Goal: Information Seeking & Learning: Learn about a topic

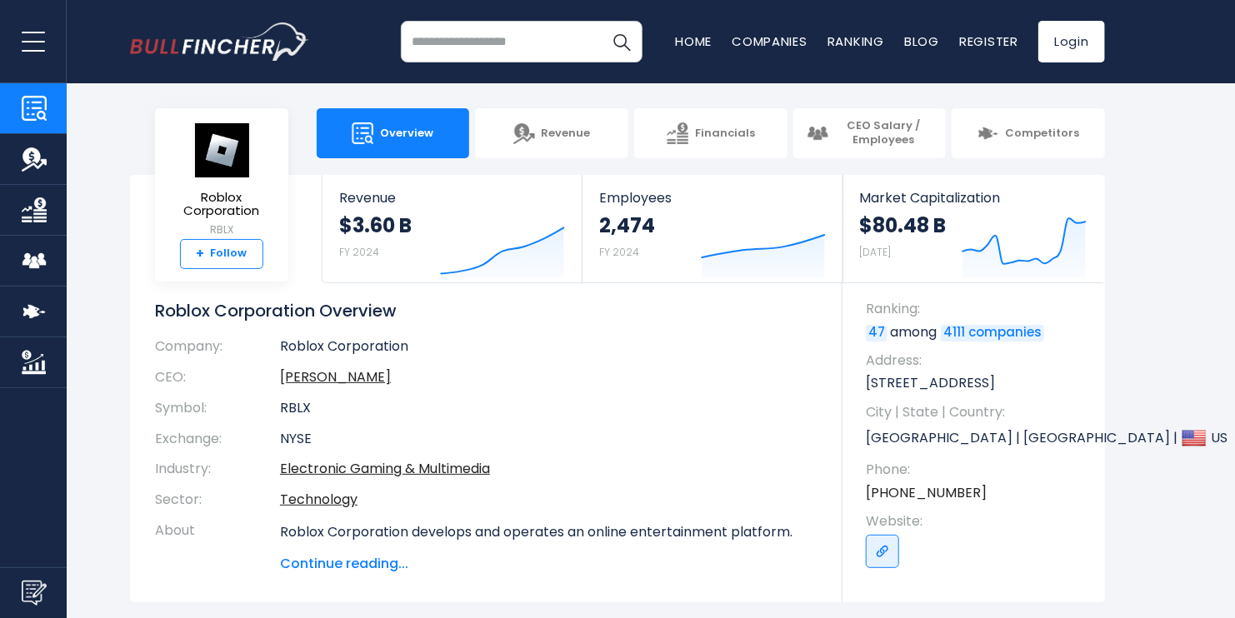
click at [244, 250] on link "+ Follow" at bounding box center [221, 254] width 83 height 30
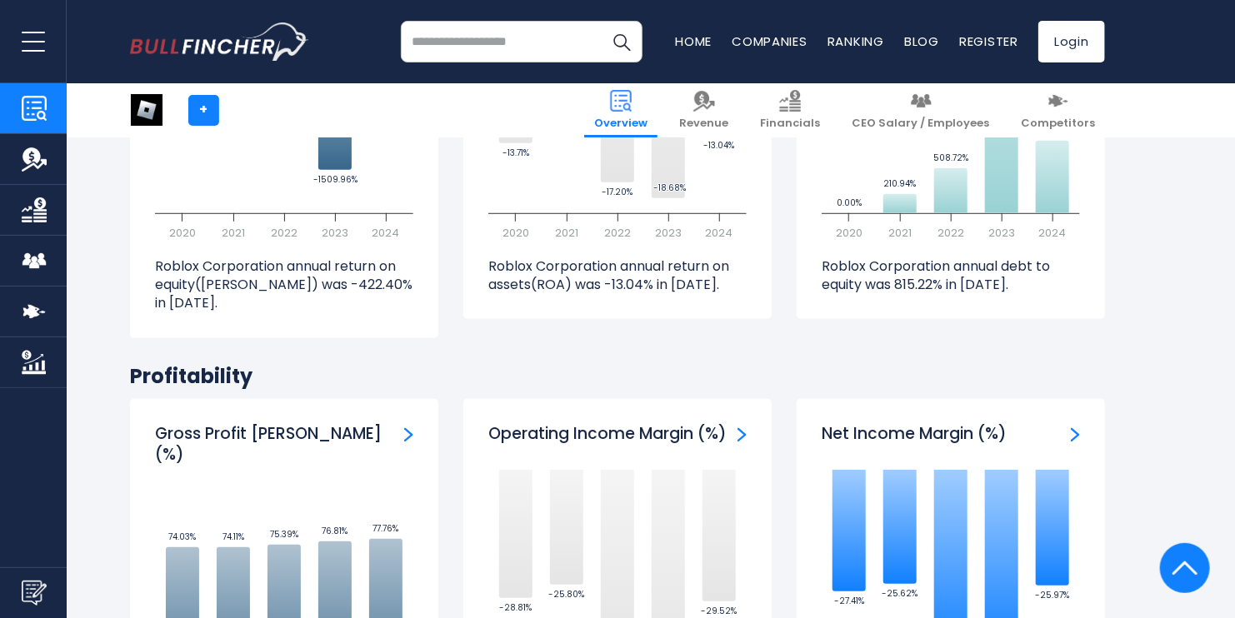
scroll to position [3583, 0]
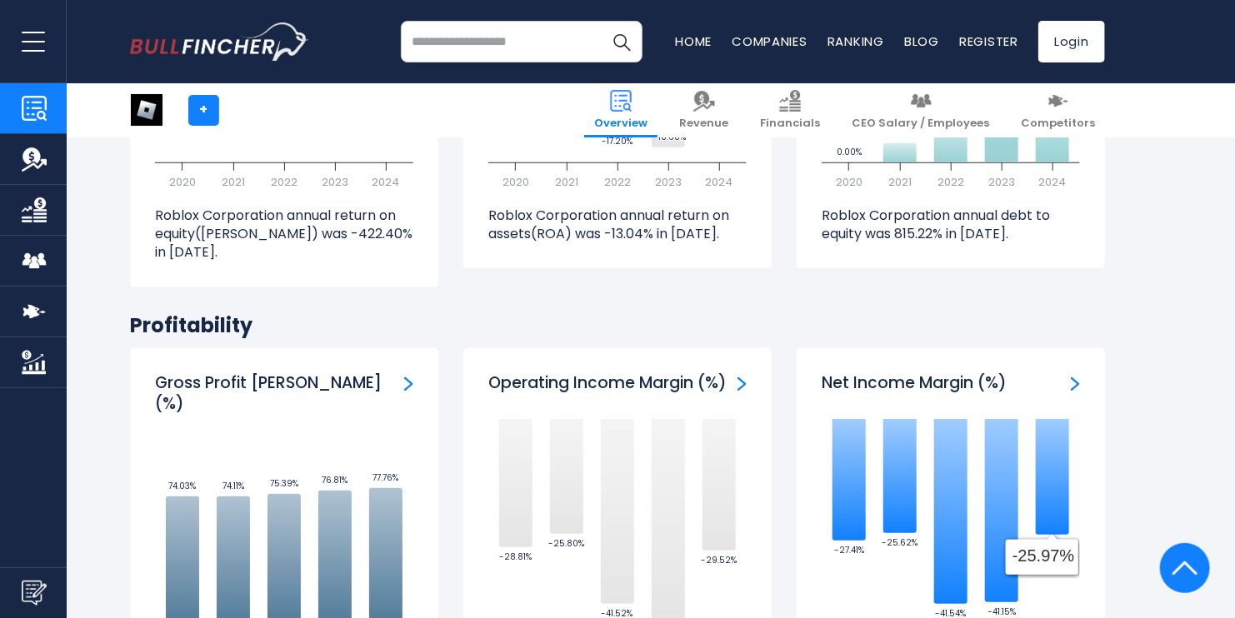
click at [1193, 565] on img at bounding box center [1184, 568] width 25 height 50
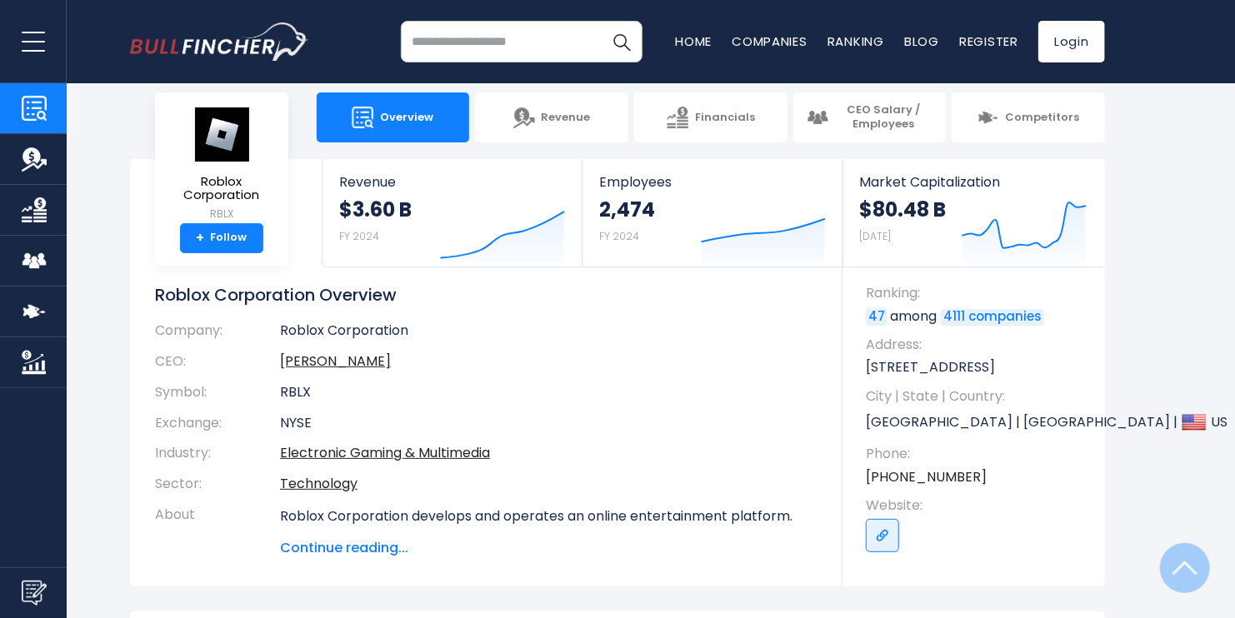
scroll to position [0, 0]
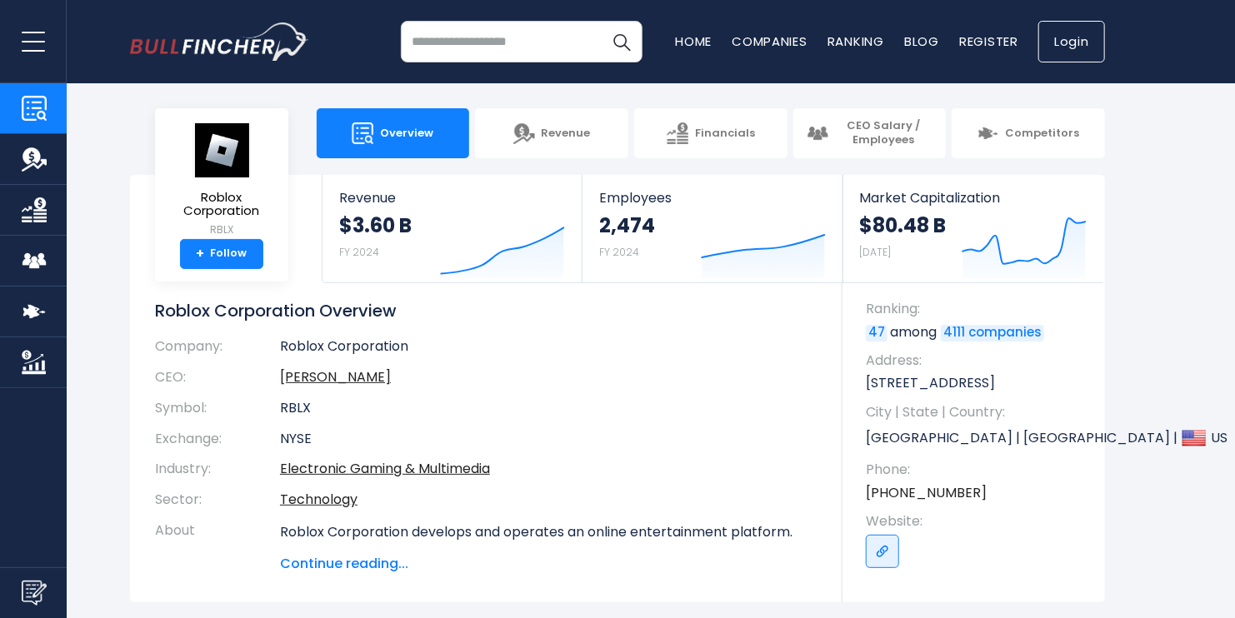
click at [1059, 36] on link "Login" at bounding box center [1071, 42] width 67 height 42
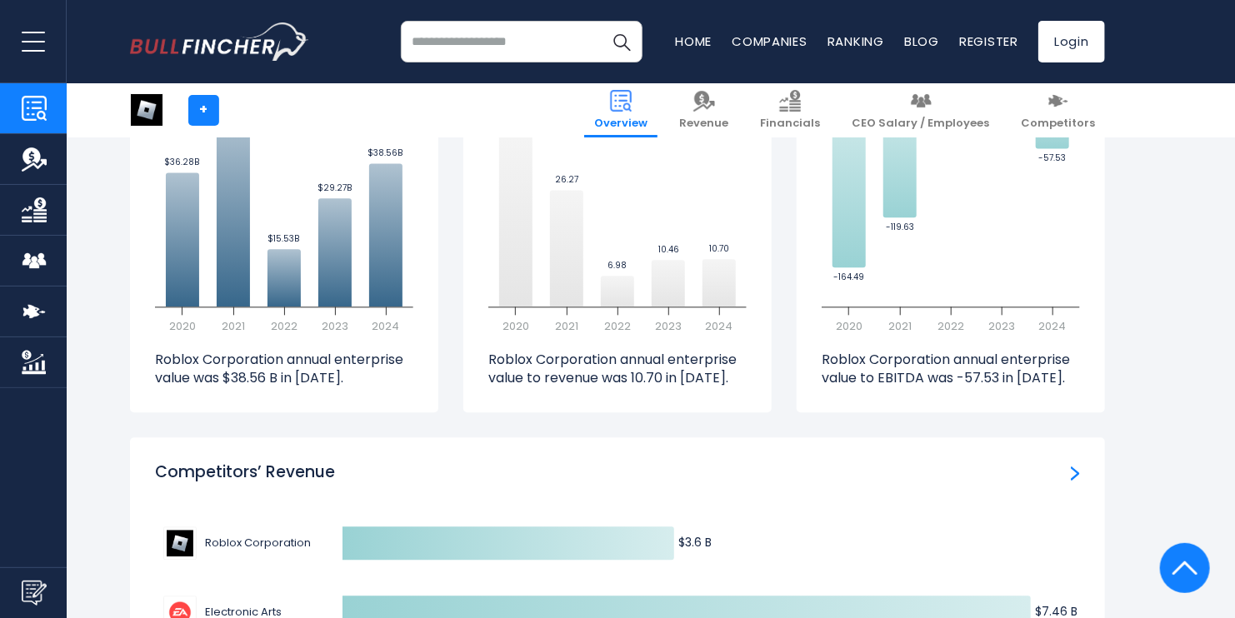
scroll to position [4866, 0]
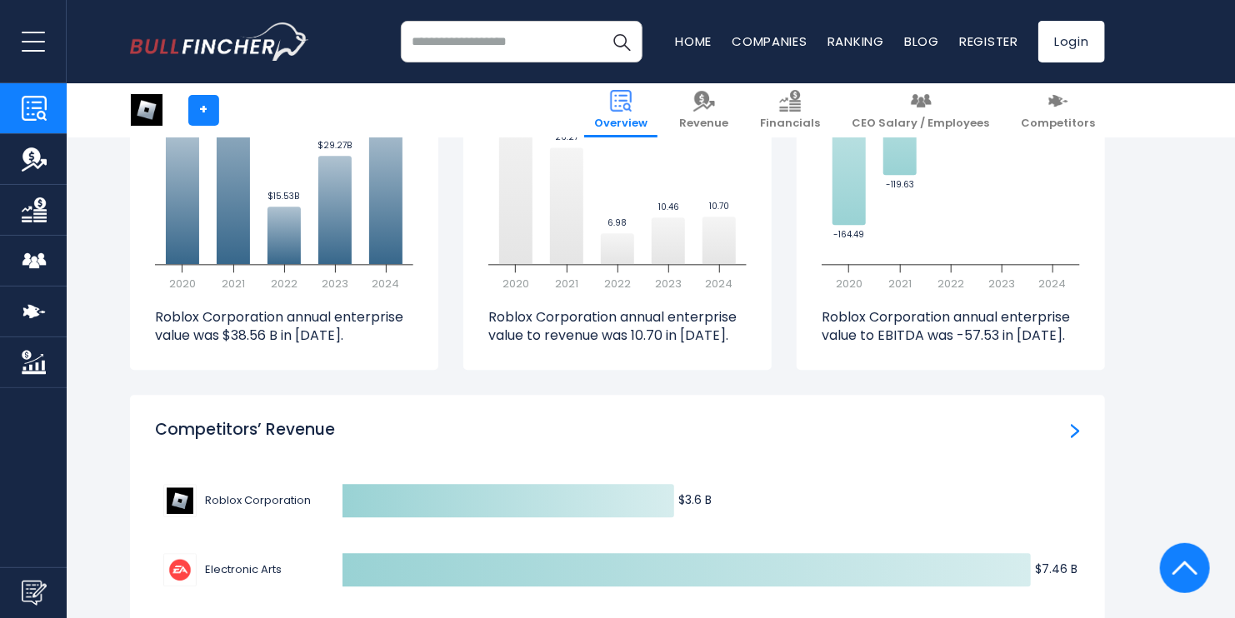
drag, startPoint x: 655, startPoint y: 456, endPoint x: 713, endPoint y: 457, distance: 58.3
click at [713, 466] on icon "Created with Highcharts 12.1.2 $3.6 B ​ $3.6 B $7.46 B ​ $7.46 B $5.63 B ​ $5.6…" at bounding box center [617, 570] width 925 height 208
click at [636, 484] on icon at bounding box center [508, 500] width 332 height 33
drag, startPoint x: 636, startPoint y: 445, endPoint x: 1080, endPoint y: 457, distance: 444.3
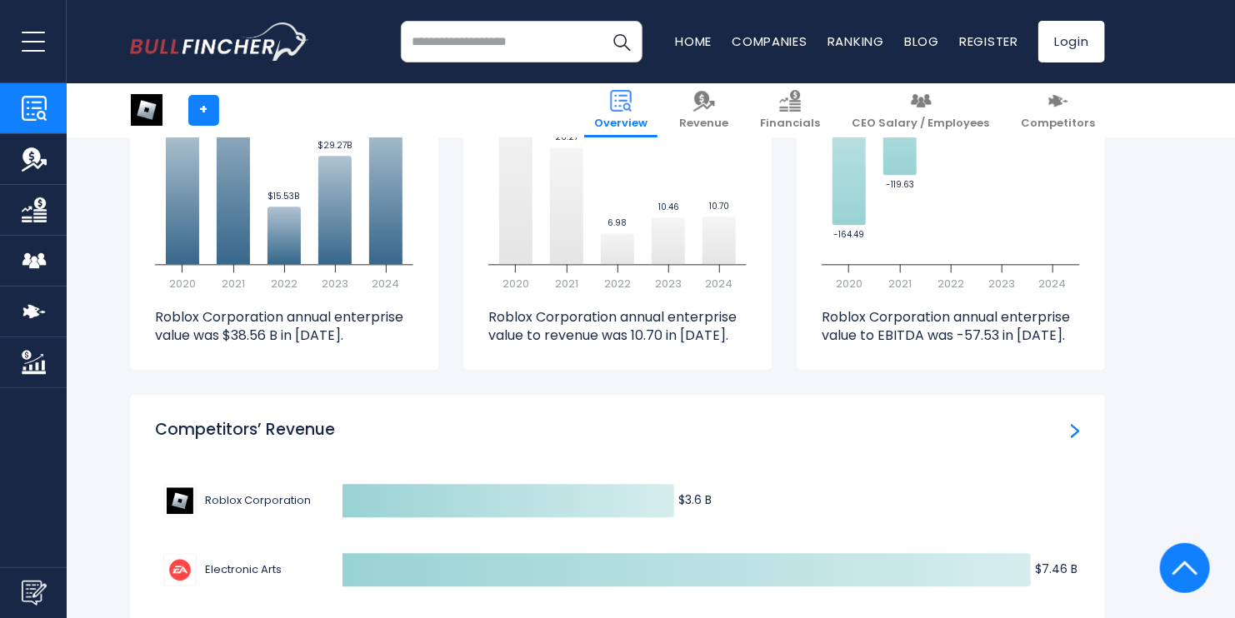
click at [1080, 457] on div "Competitors’ Revenue Created with Highcharts 12.1.2 $3.6 B ​ $3.6 B $7.46 B ​ $…" at bounding box center [617, 547] width 975 height 304
click at [1070, 420] on div "Competitors’ Revenue" at bounding box center [617, 430] width 925 height 21
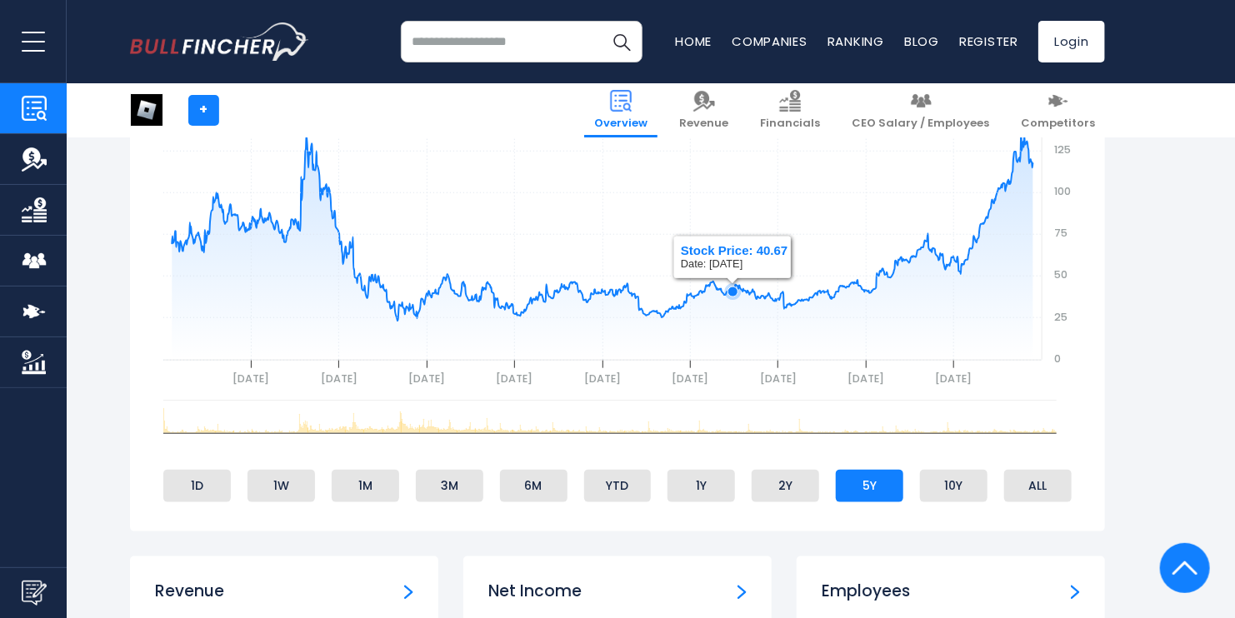
scroll to position [500, 0]
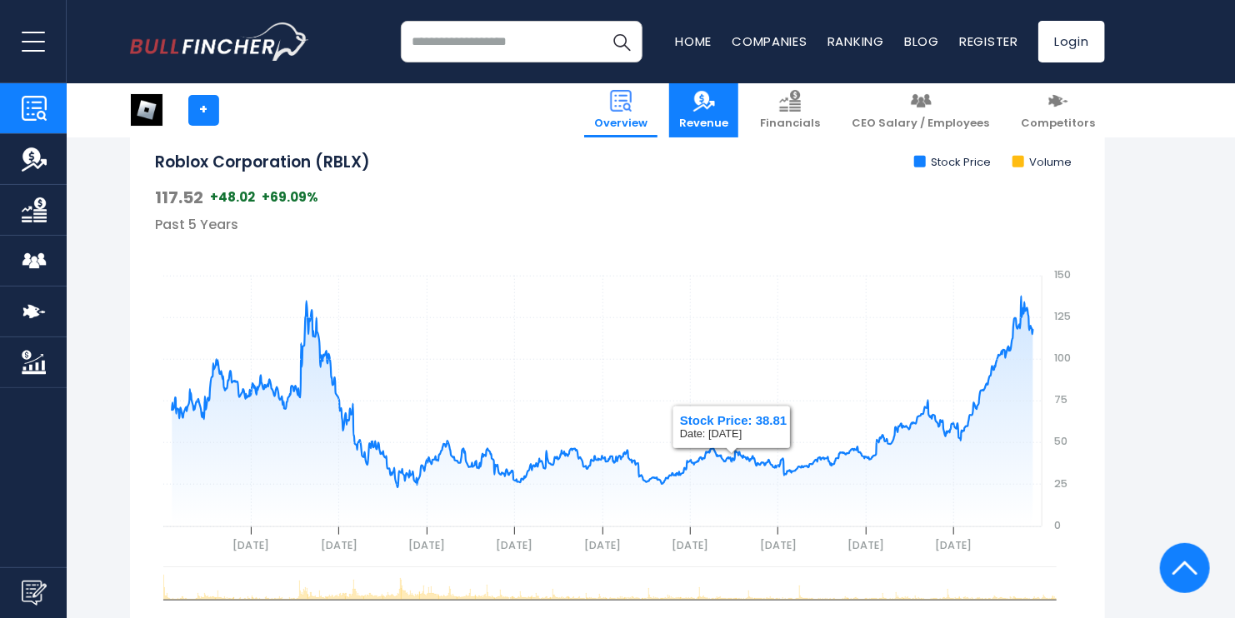
click at [725, 108] on link "Revenue" at bounding box center [703, 110] width 69 height 54
click at [715, 104] on img at bounding box center [704, 101] width 22 height 22
click at [727, 108] on link "Revenue" at bounding box center [703, 110] width 69 height 54
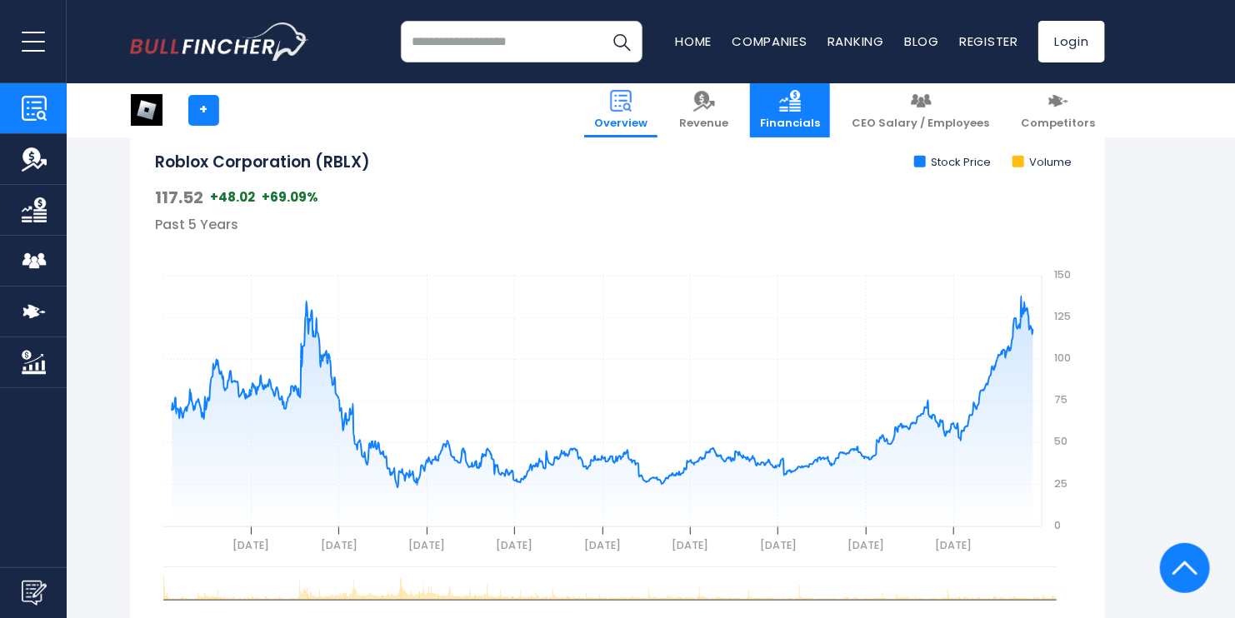
click at [816, 112] on link "Financials" at bounding box center [790, 110] width 80 height 54
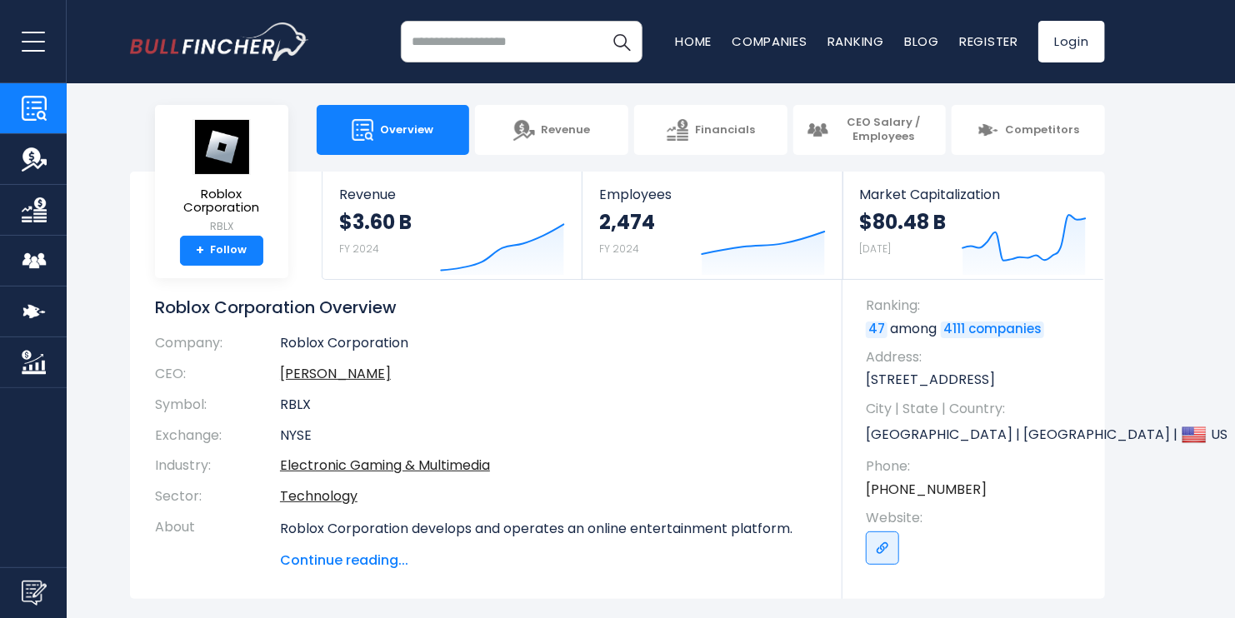
scroll to position [0, 0]
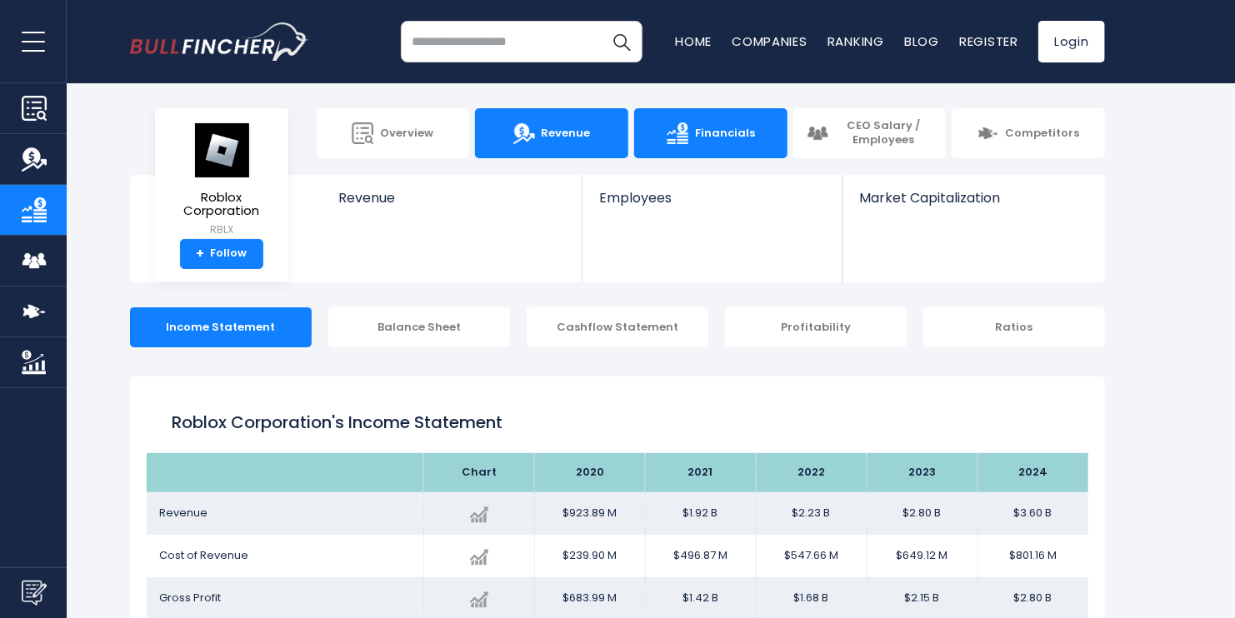
click at [574, 122] on link "Revenue" at bounding box center [551, 133] width 153 height 50
click at [573, 122] on link "Revenue" at bounding box center [551, 133] width 153 height 50
click at [530, 141] on img at bounding box center [524, 133] width 22 height 22
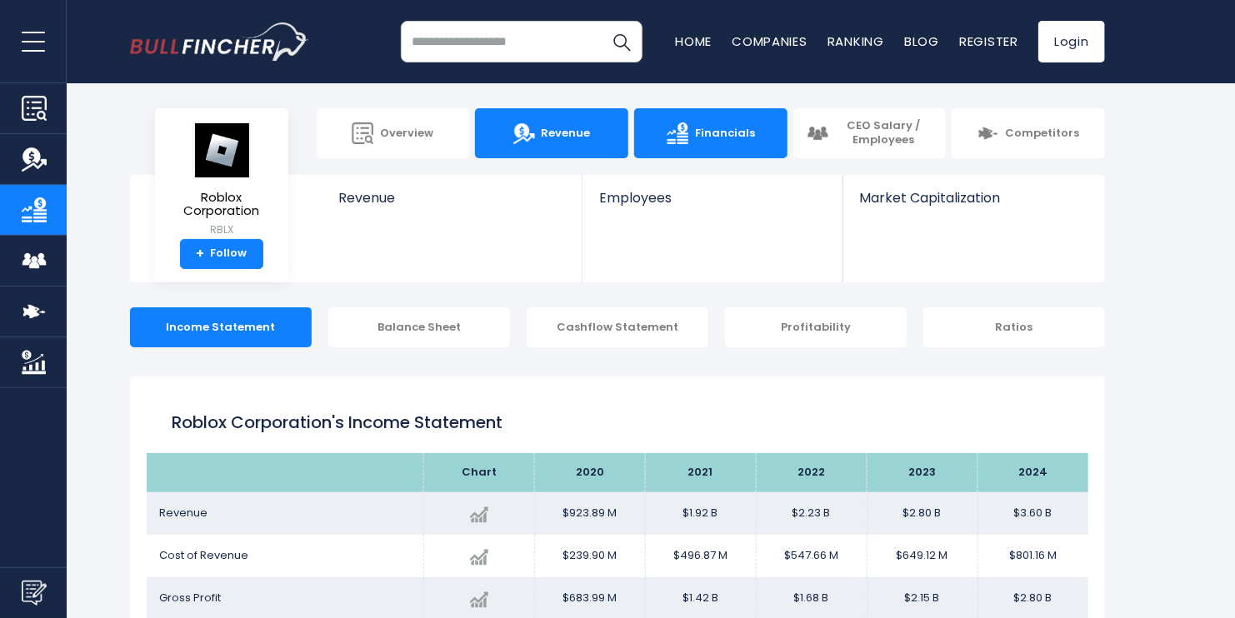
click at [530, 141] on img at bounding box center [524, 133] width 22 height 22
